Goal: Task Accomplishment & Management: Manage account settings

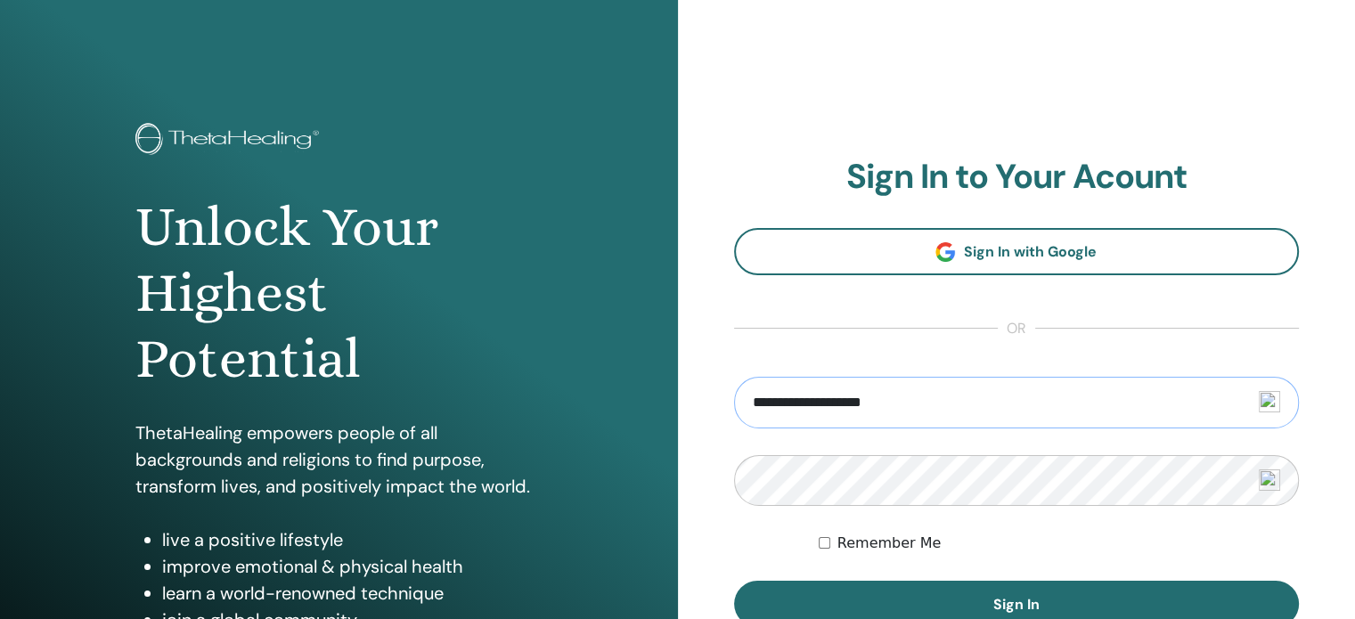
type input "**********"
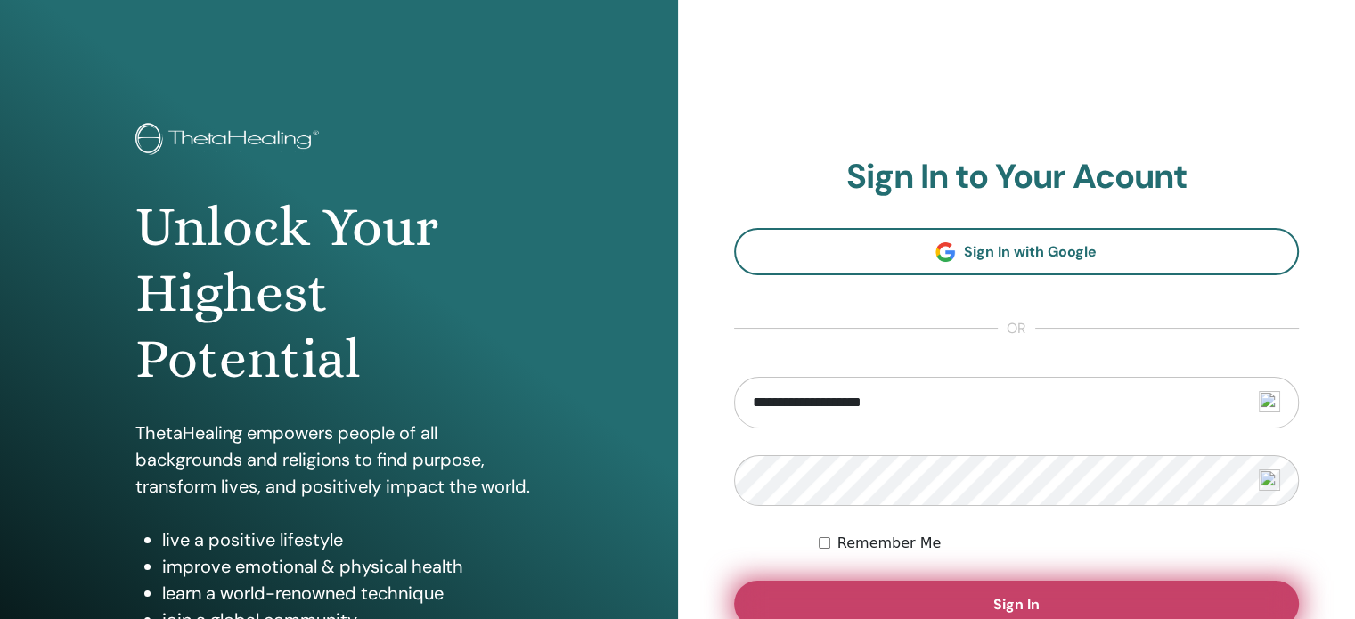
click at [844, 598] on button "Sign In" at bounding box center [1017, 604] width 566 height 46
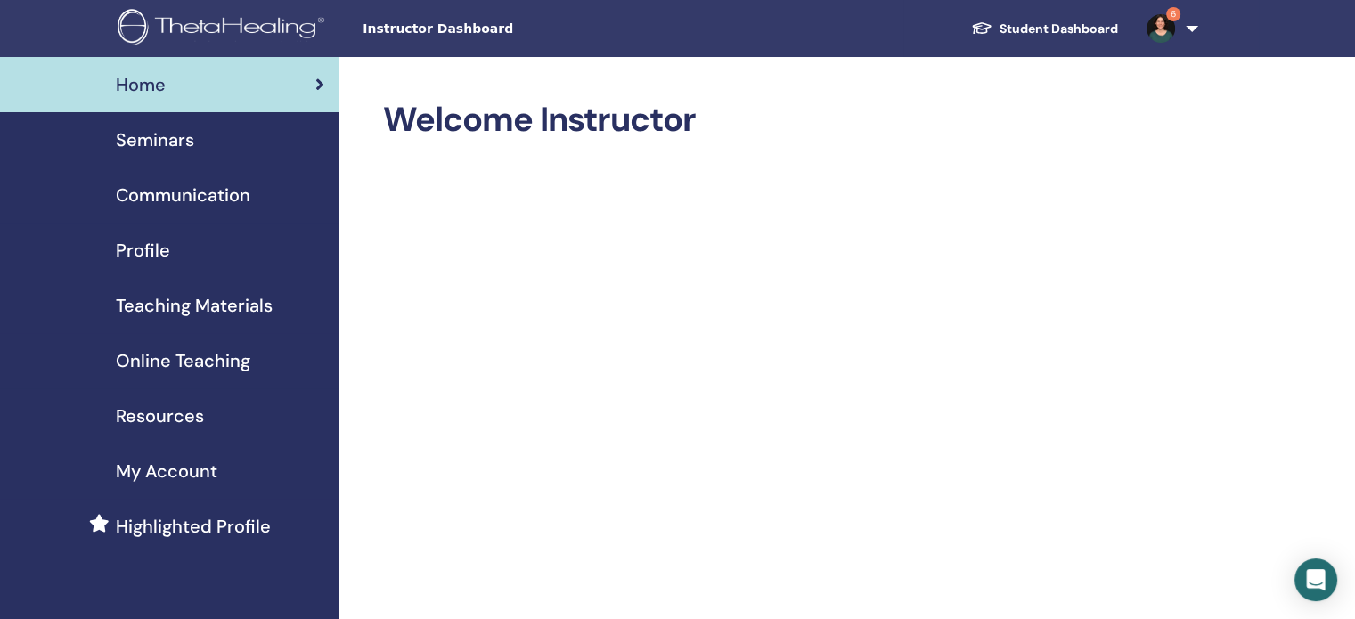
click at [1170, 27] on img at bounding box center [1160, 28] width 29 height 29
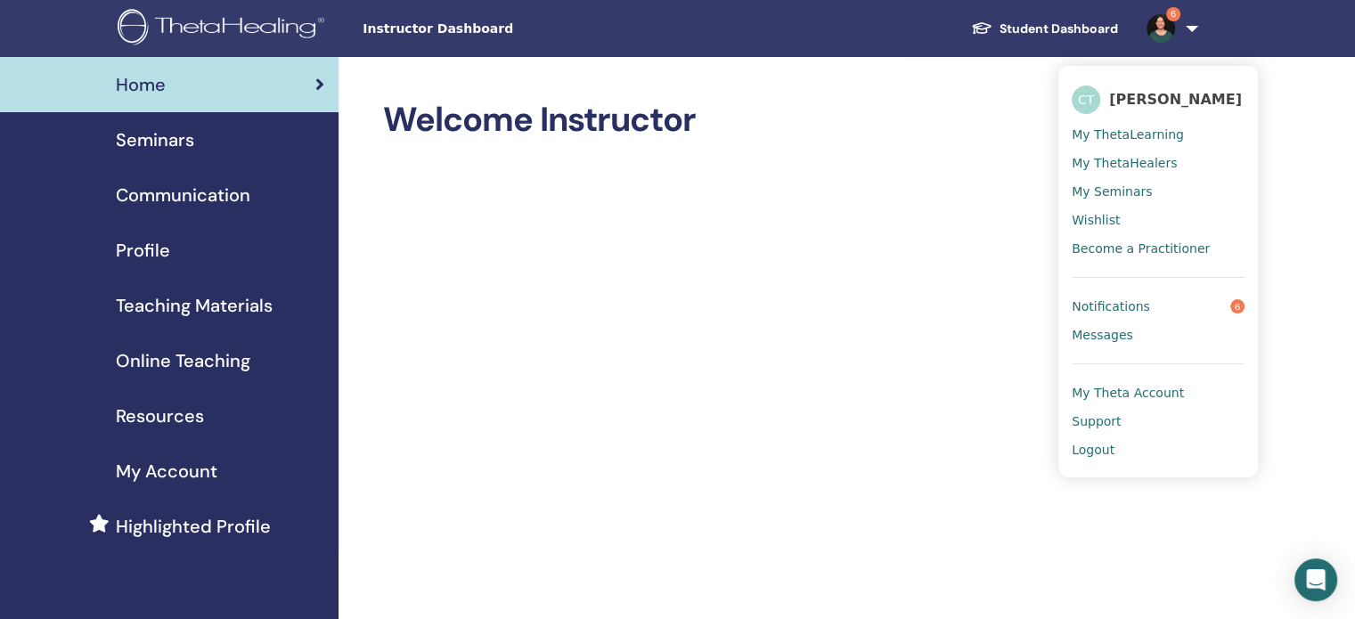
click at [1133, 303] on span "Notifications" at bounding box center [1111, 306] width 78 height 16
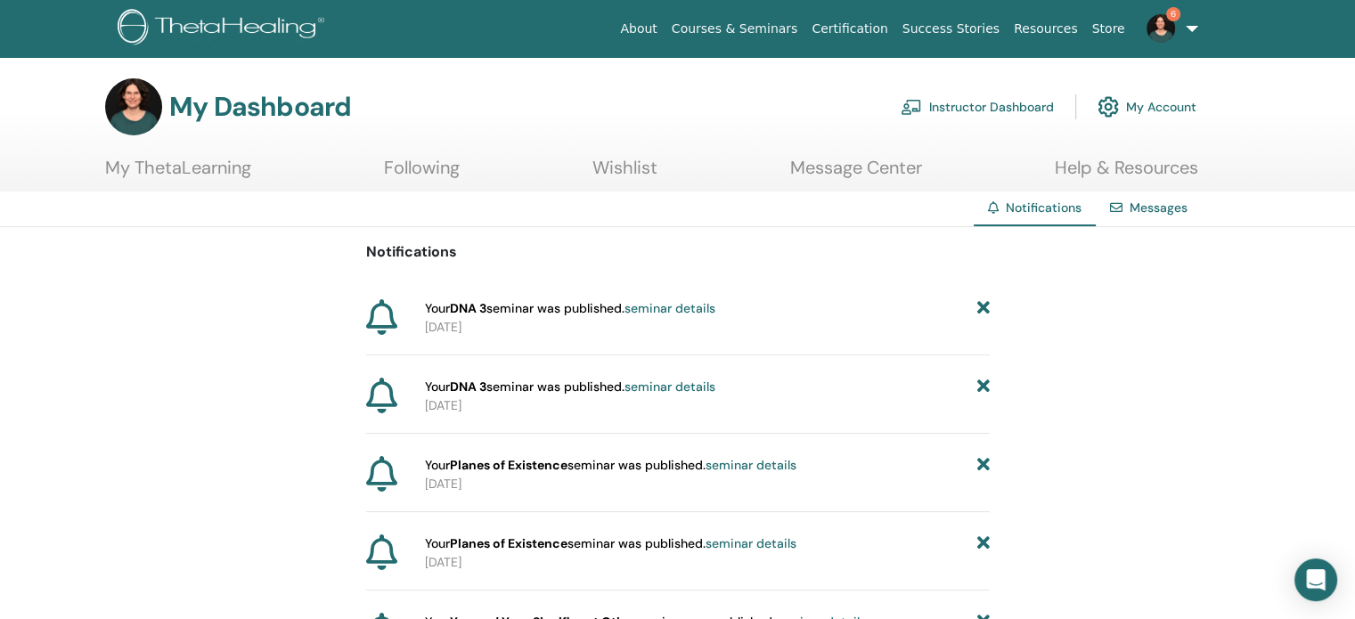
click at [983, 311] on icon at bounding box center [982, 308] width 12 height 19
click at [983, 314] on icon at bounding box center [982, 308] width 12 height 19
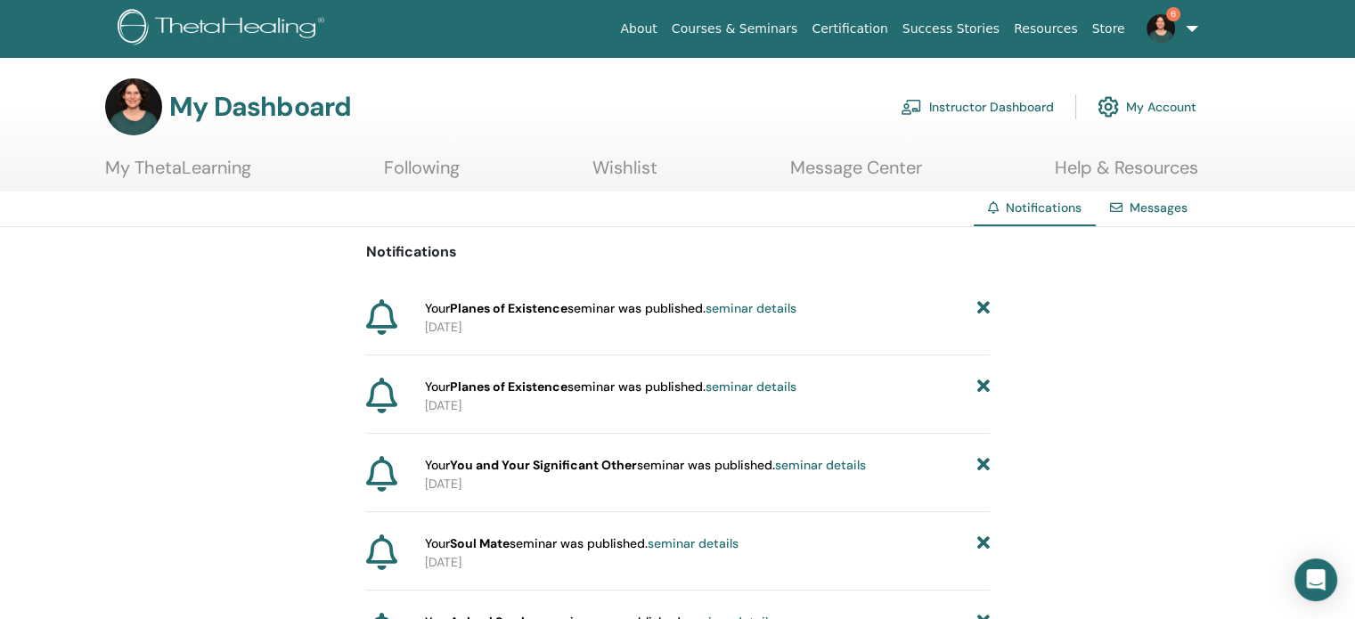
click at [983, 316] on icon at bounding box center [982, 308] width 12 height 19
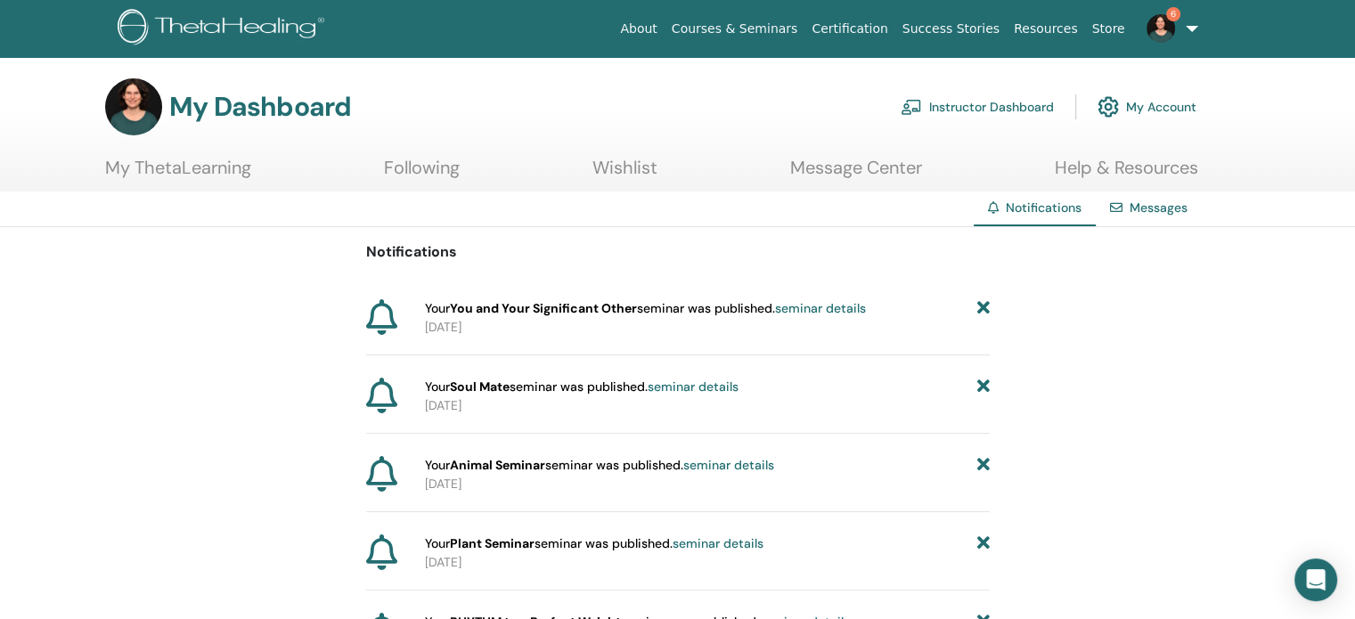
click at [983, 316] on icon at bounding box center [982, 308] width 12 height 19
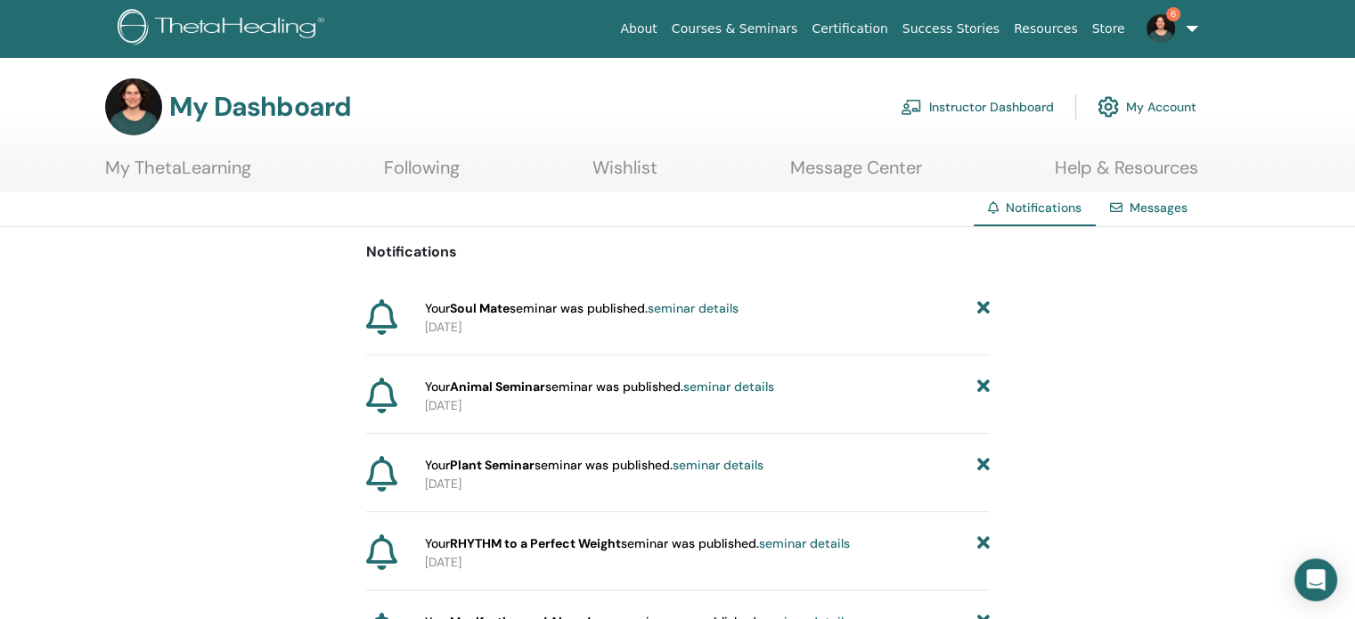
click at [983, 309] on icon at bounding box center [982, 308] width 12 height 19
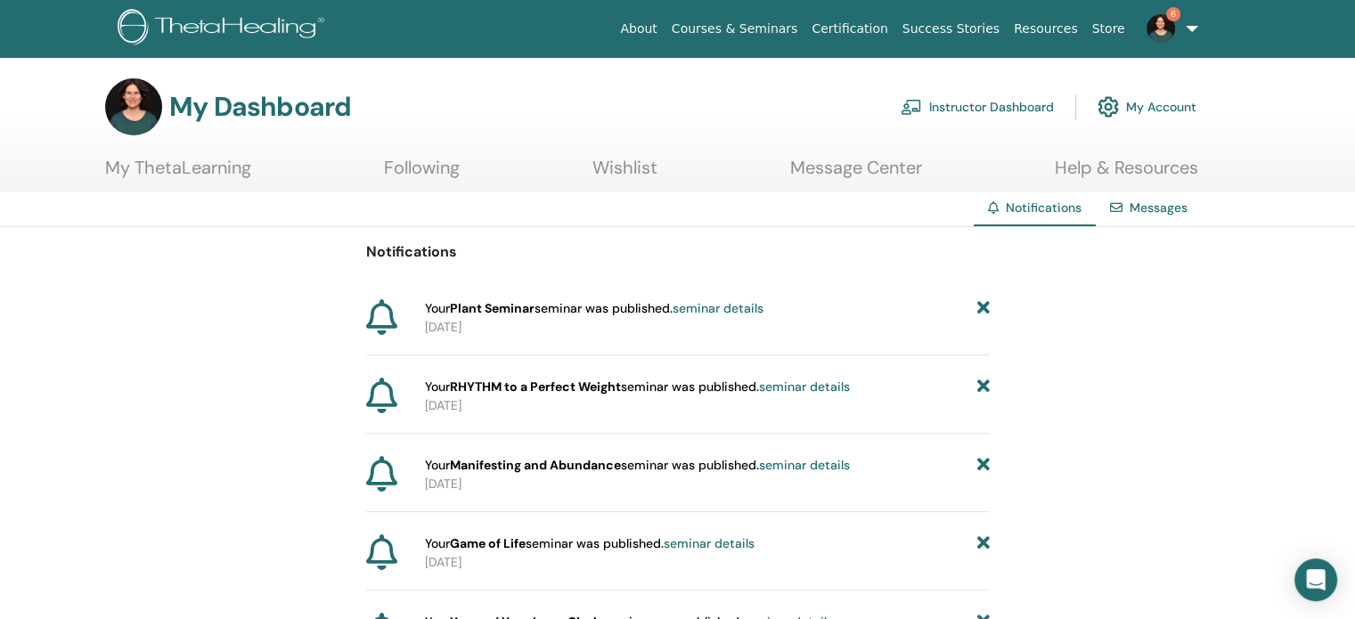
click at [983, 310] on icon at bounding box center [982, 308] width 12 height 19
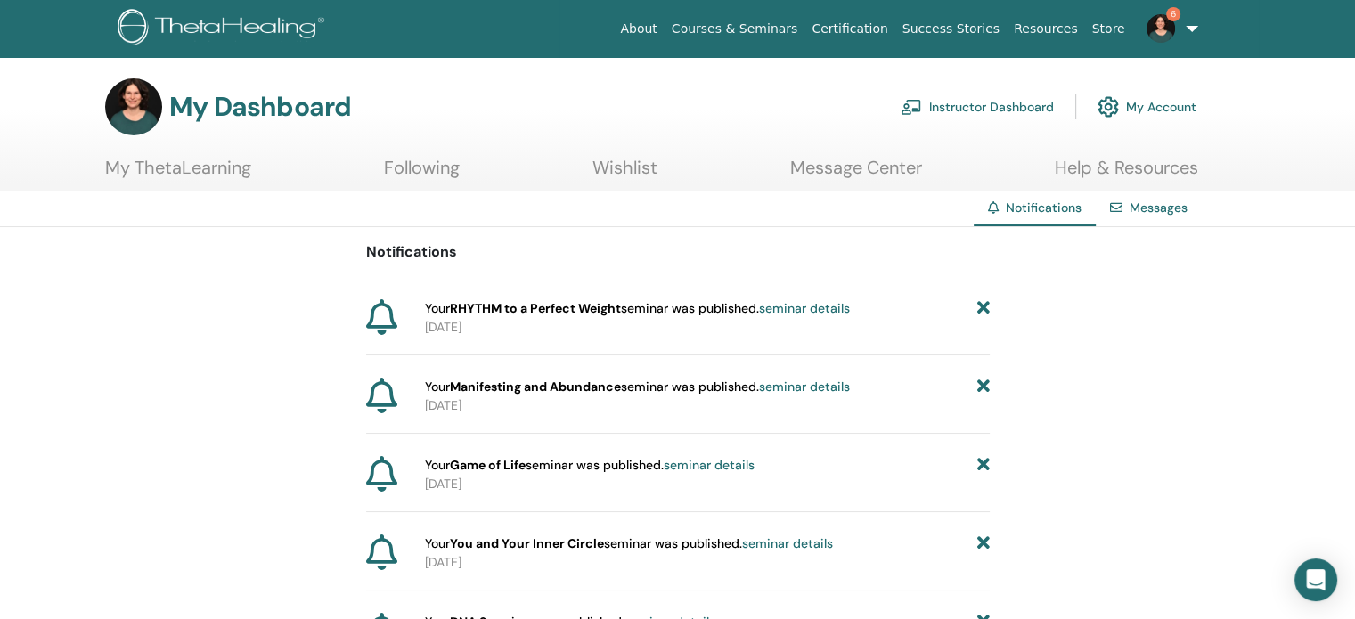
click at [983, 310] on icon at bounding box center [982, 308] width 12 height 19
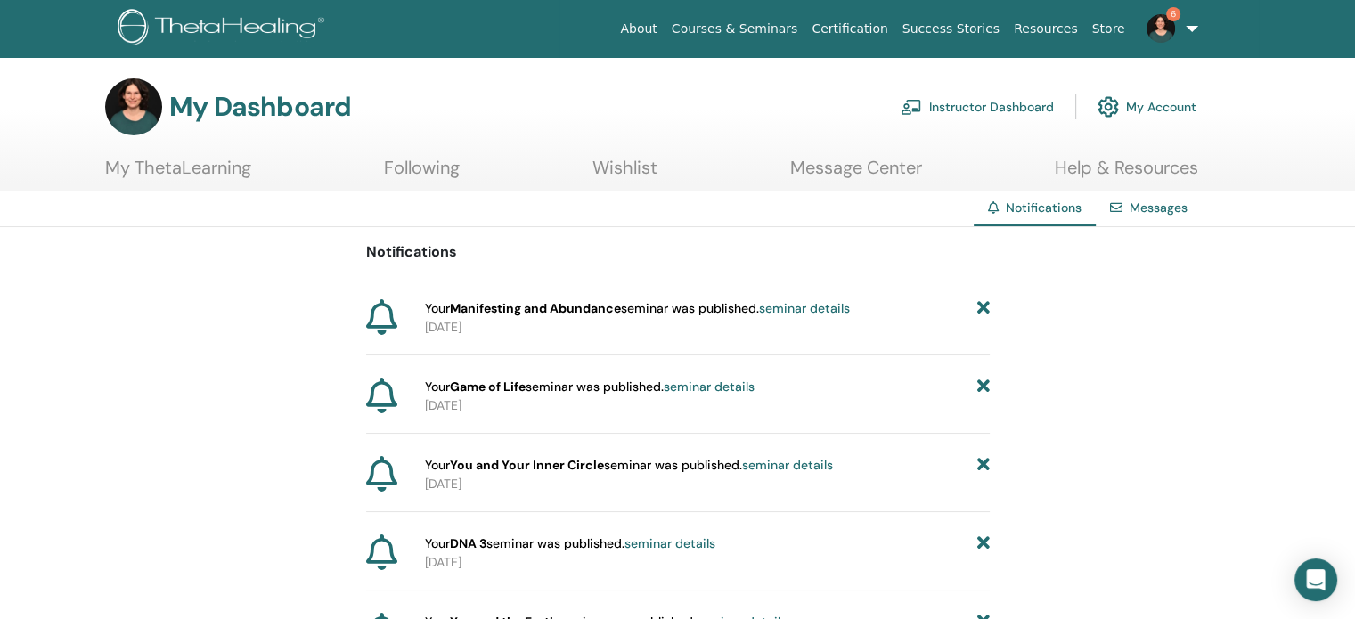
click at [983, 310] on icon at bounding box center [982, 308] width 12 height 19
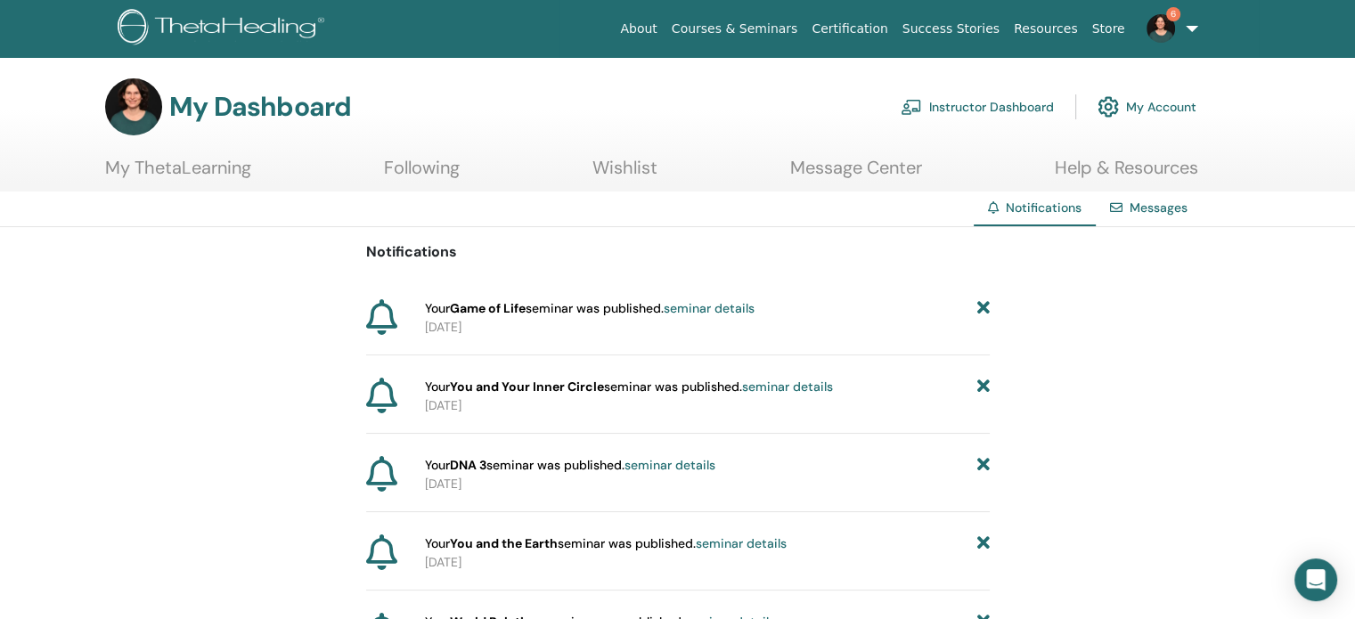
click at [983, 310] on icon at bounding box center [982, 308] width 12 height 19
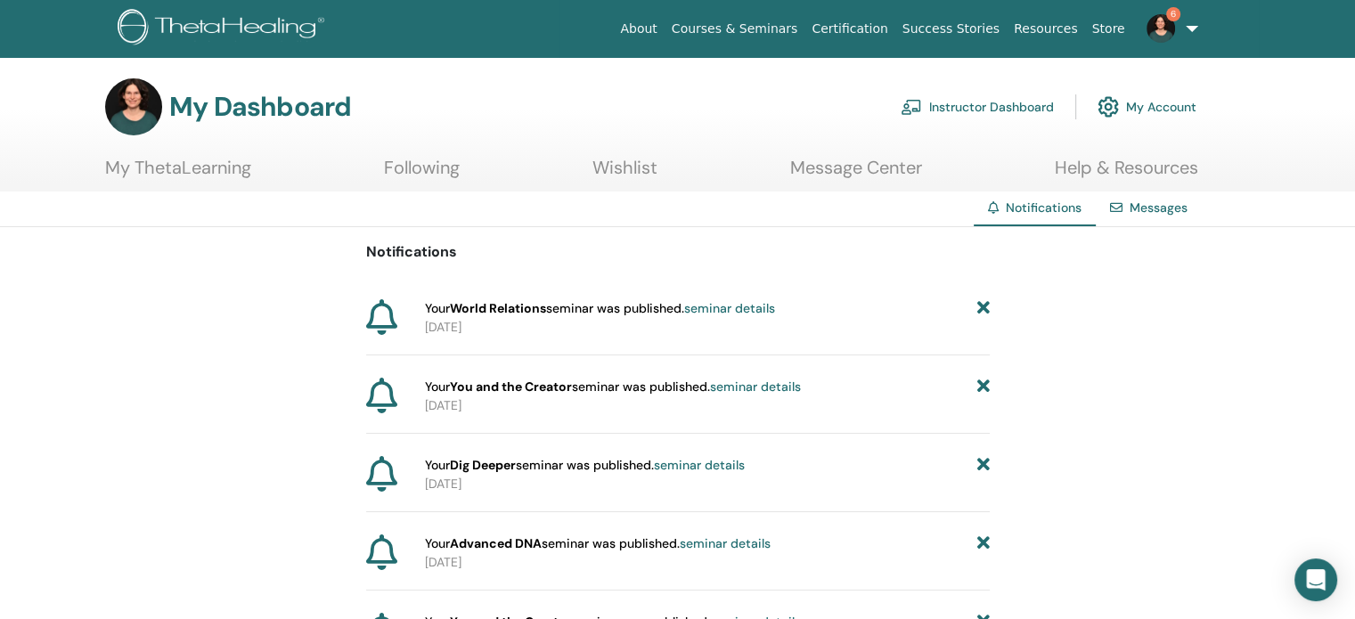
click at [983, 310] on icon at bounding box center [982, 308] width 12 height 19
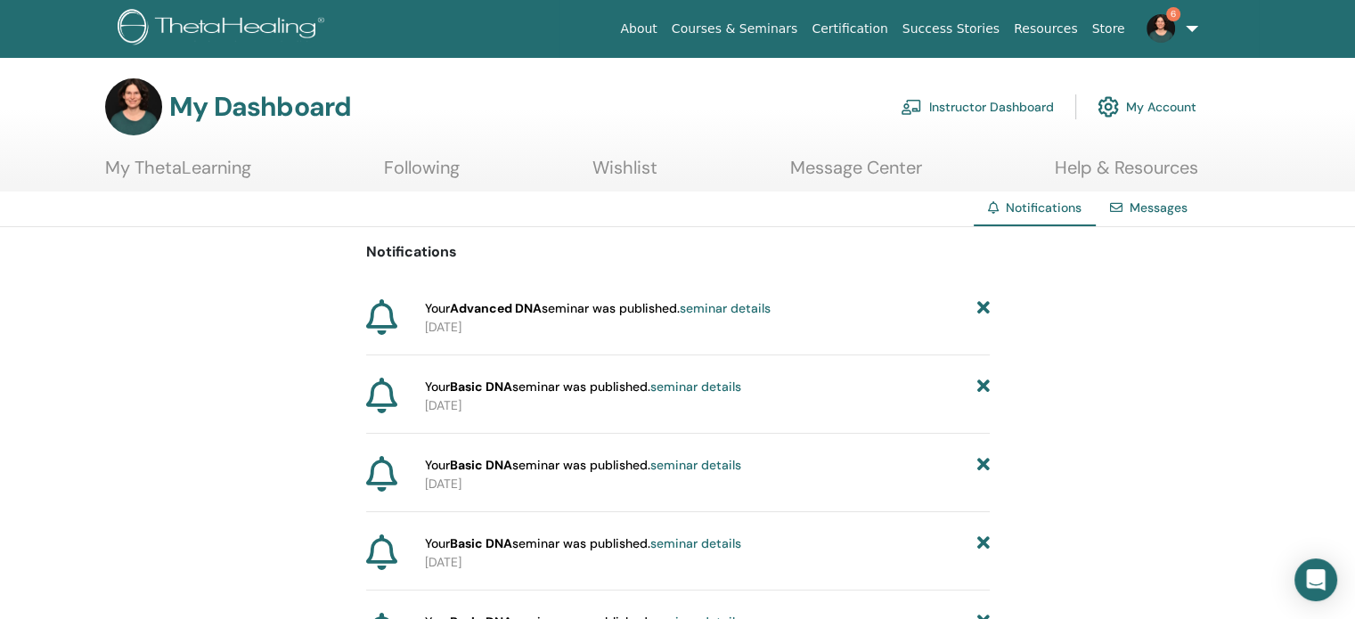
click at [983, 310] on icon at bounding box center [982, 308] width 12 height 19
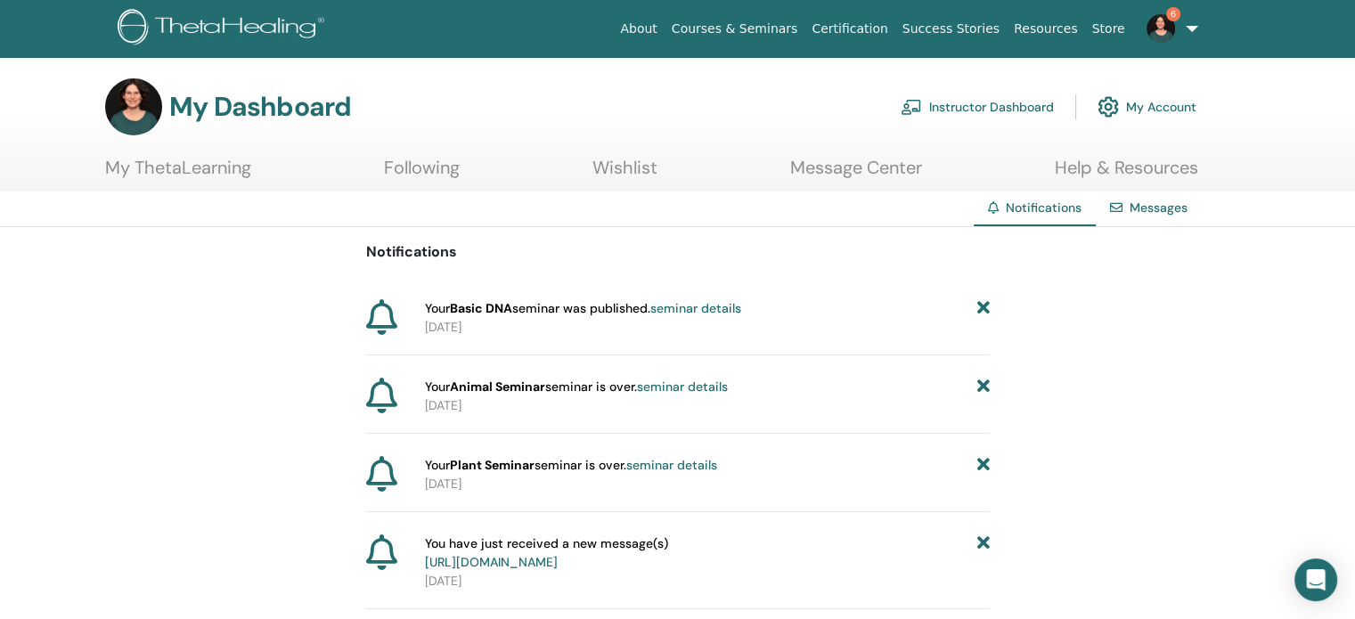
click at [983, 310] on icon at bounding box center [982, 308] width 12 height 19
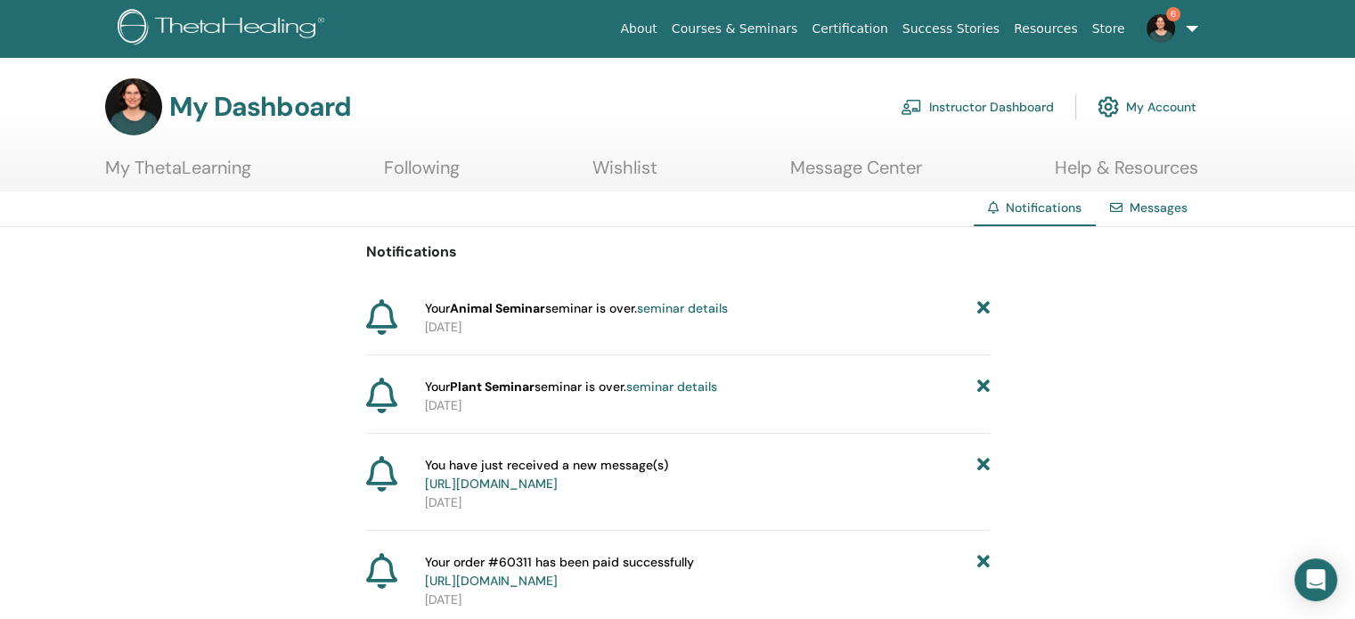
click at [983, 310] on icon at bounding box center [982, 308] width 12 height 19
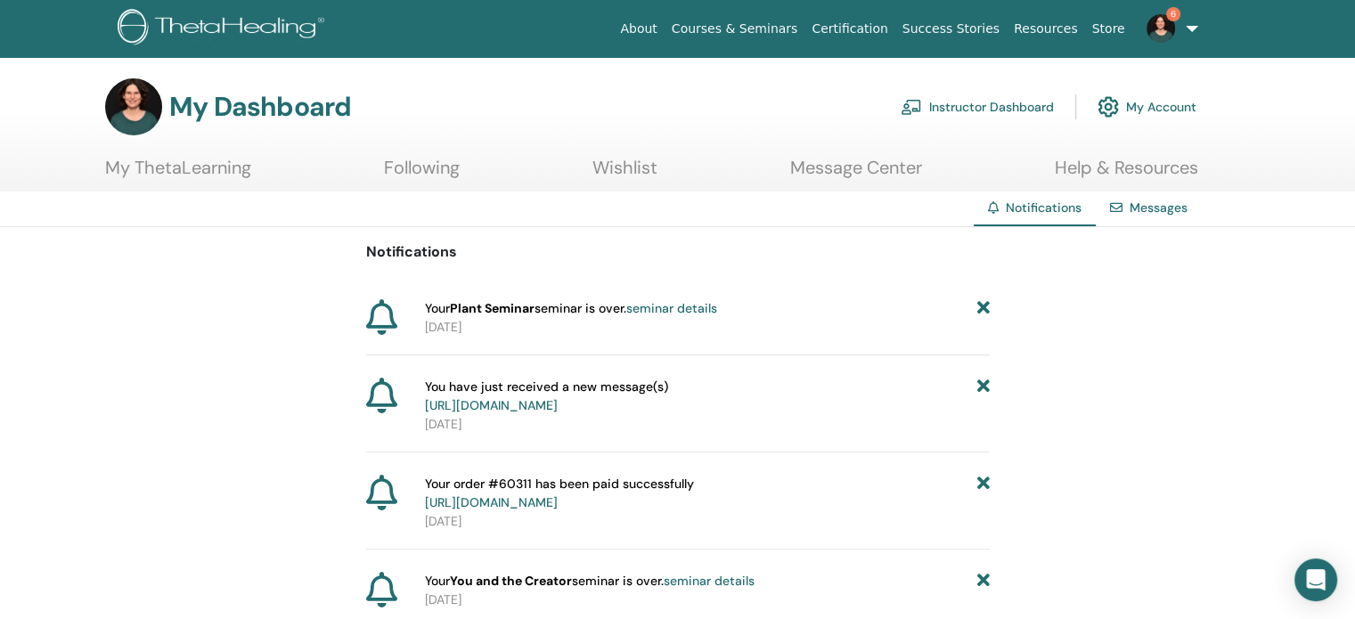
click at [983, 310] on icon at bounding box center [982, 308] width 12 height 19
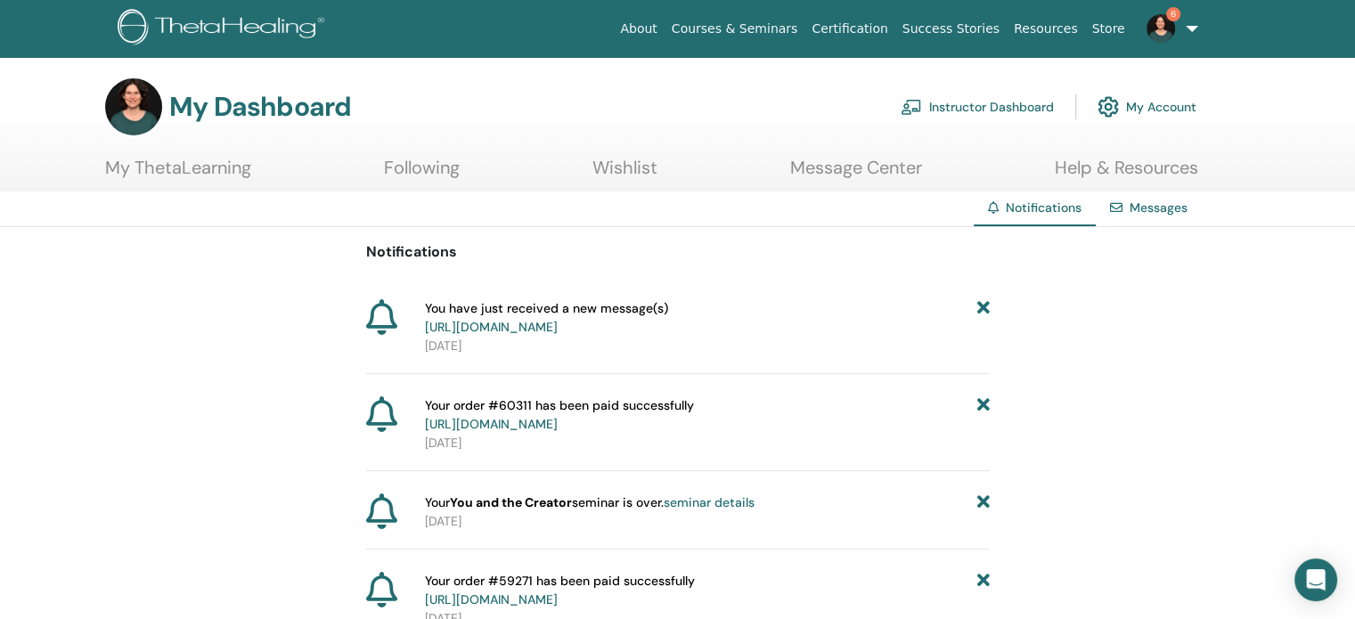
click at [983, 310] on icon at bounding box center [982, 317] width 12 height 37
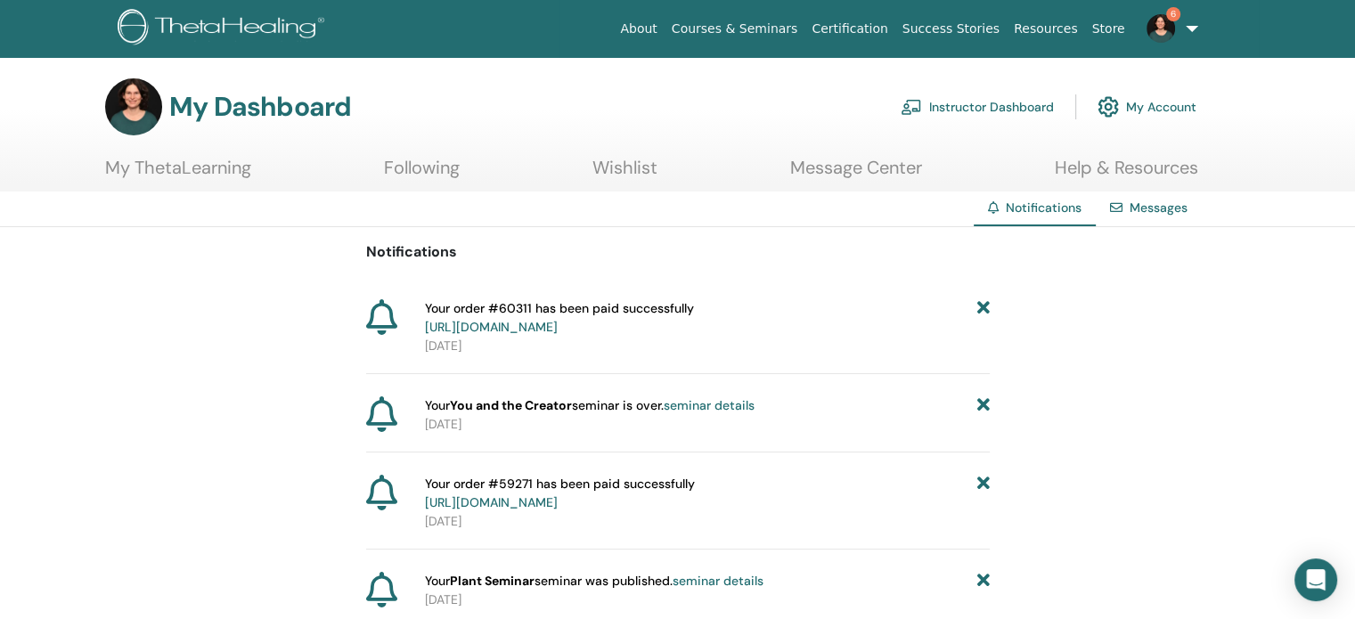
click at [983, 310] on icon at bounding box center [982, 317] width 12 height 37
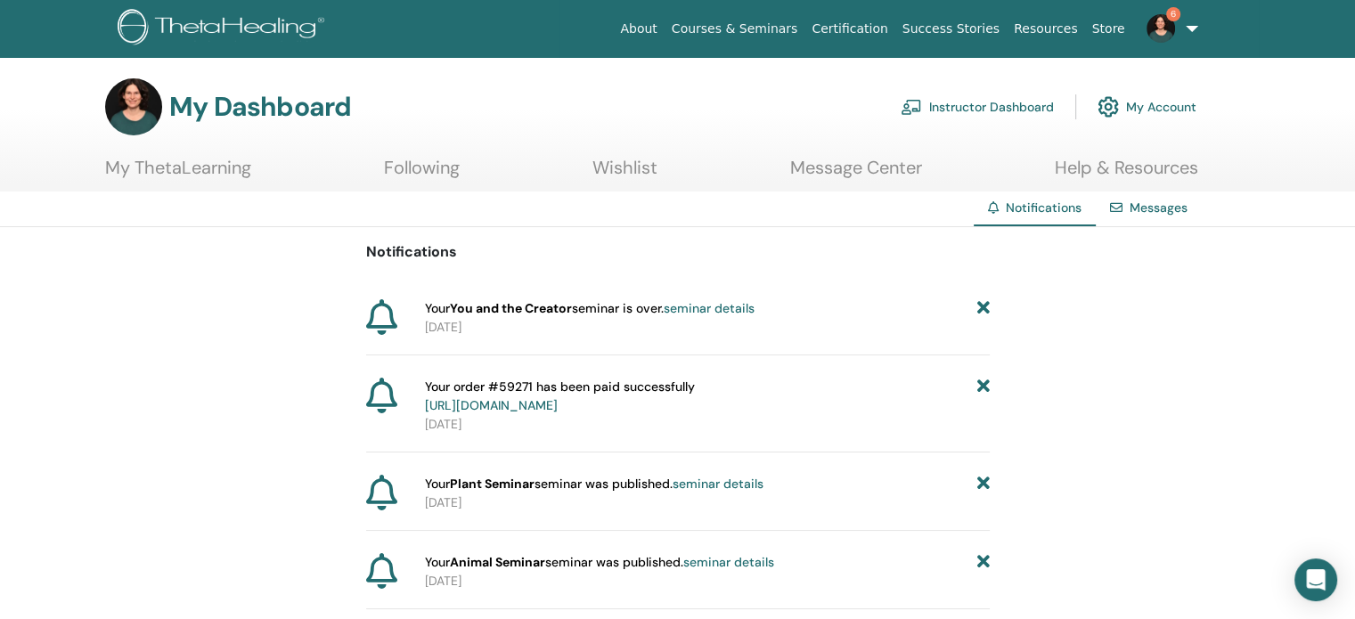
click at [983, 310] on icon at bounding box center [982, 308] width 12 height 19
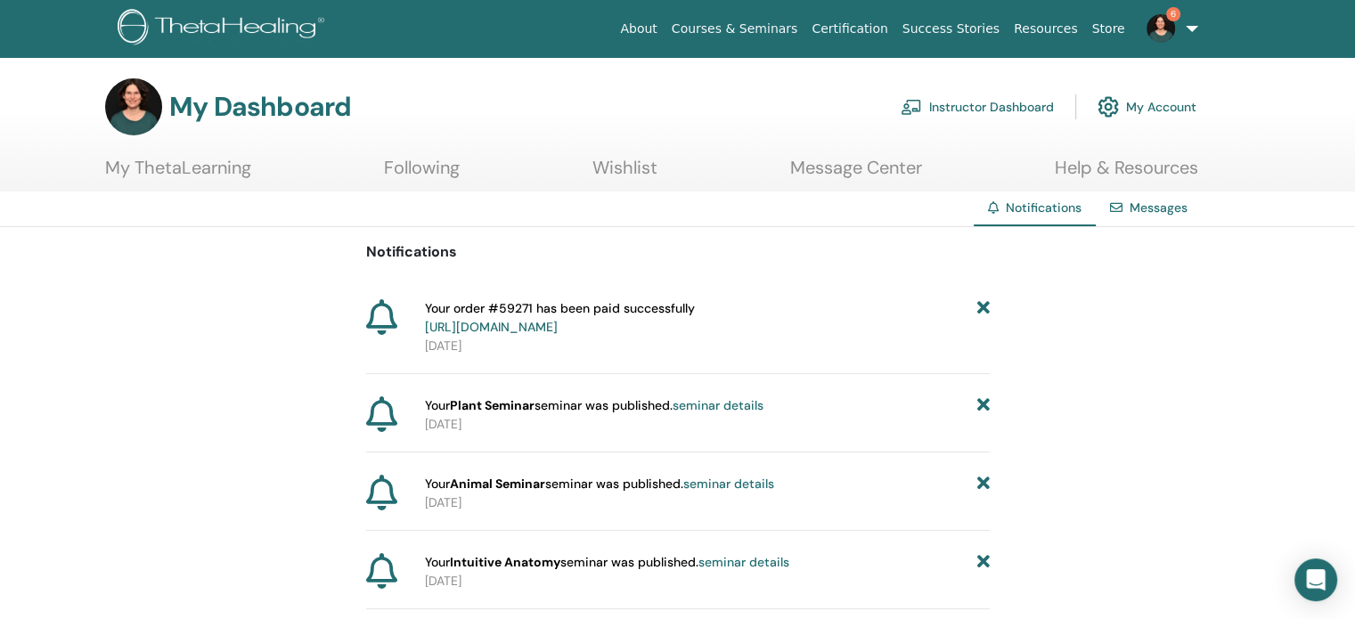
click at [984, 398] on icon at bounding box center [982, 405] width 12 height 19
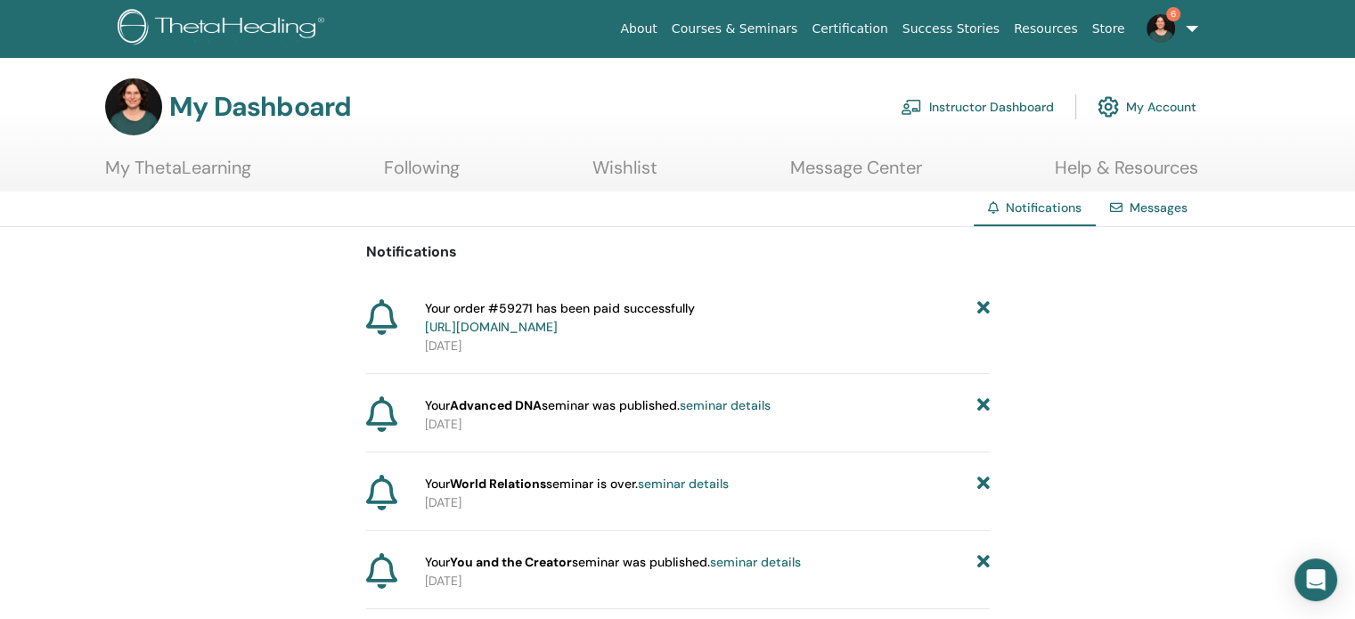
click at [984, 398] on icon at bounding box center [982, 405] width 12 height 19
click at [983, 398] on icon at bounding box center [982, 405] width 12 height 19
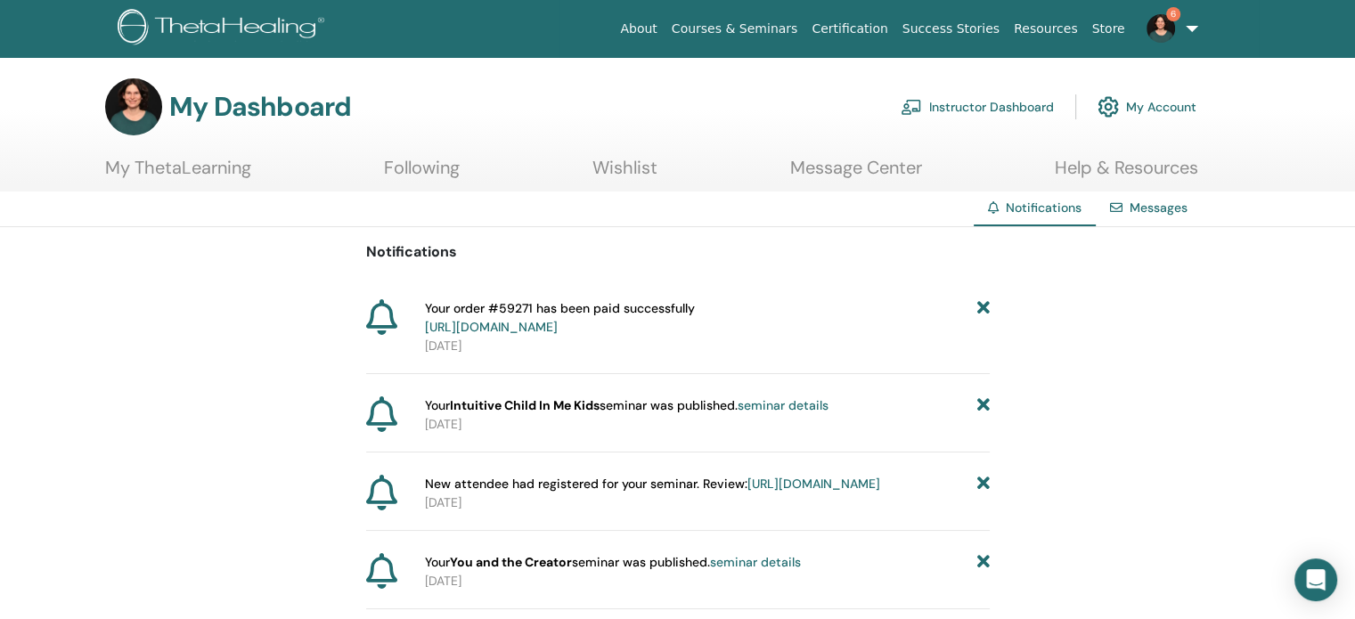
click at [983, 398] on icon at bounding box center [982, 405] width 12 height 19
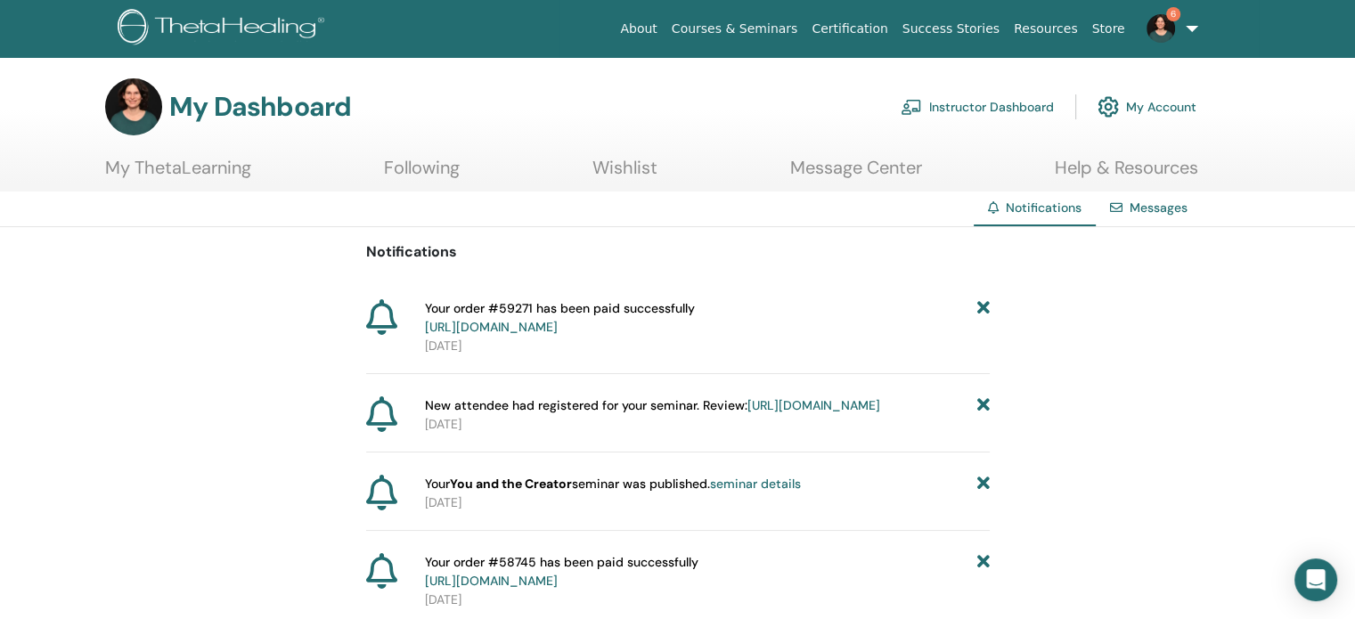
click at [747, 413] on link "https://member.thetahealing.com/instructor/seminar/369572/attendees" at bounding box center [813, 405] width 133 height 16
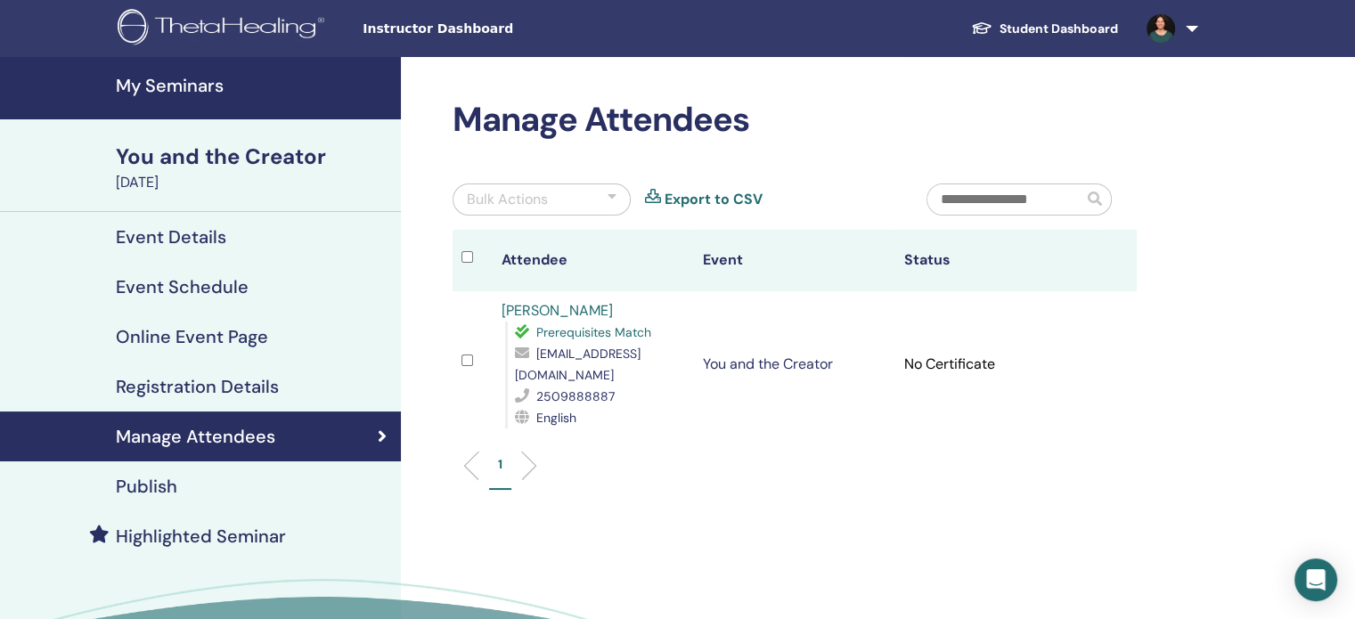
click at [178, 85] on h4 "My Seminars" at bounding box center [253, 85] width 274 height 21
